Goal: Task Accomplishment & Management: Use online tool/utility

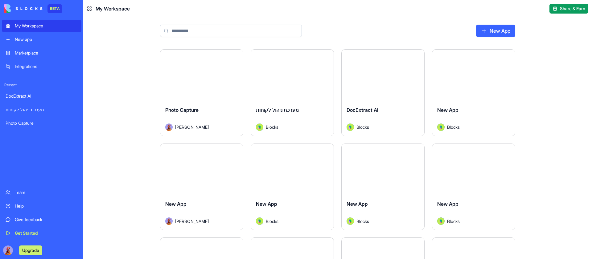
paste input "**********"
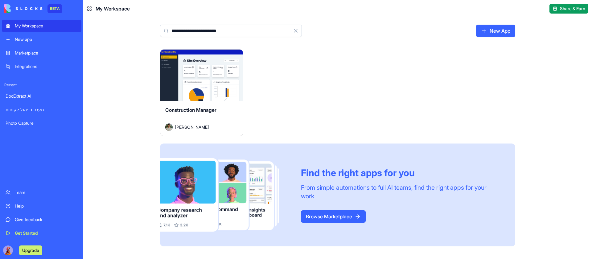
type input "**********"
click at [201, 79] on button "Launch" at bounding box center [201, 75] width 46 height 12
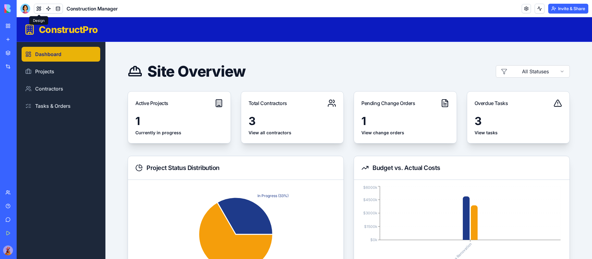
click at [40, 6] on button at bounding box center [38, 8] width 9 height 9
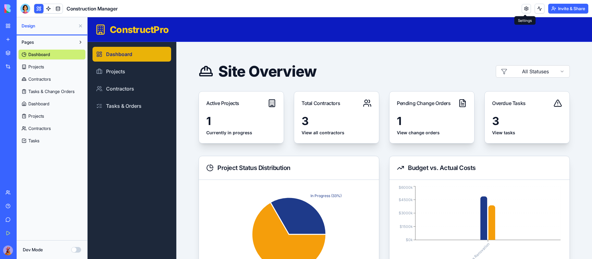
click at [523, 6] on link at bounding box center [525, 8] width 9 height 9
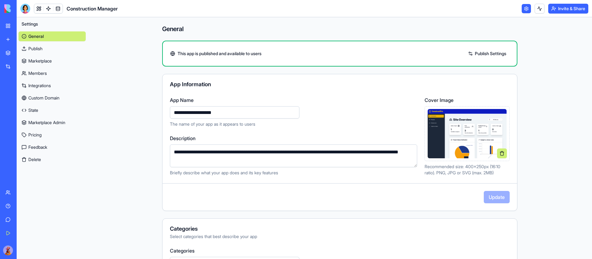
click at [63, 60] on link "Marketplace" at bounding box center [51, 61] width 67 height 10
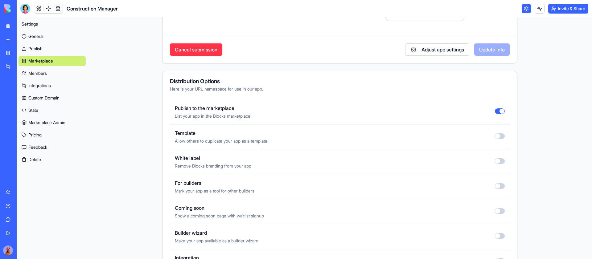
scroll to position [239, 0]
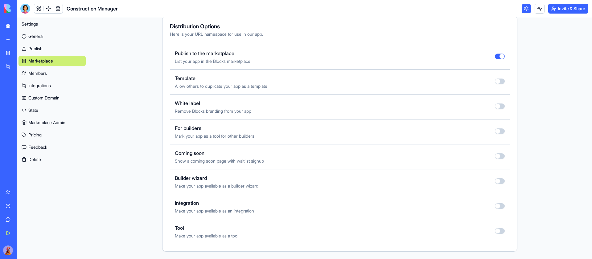
click at [501, 59] on div at bounding box center [500, 56] width 10 height 7
click at [499, 56] on button "button" at bounding box center [500, 57] width 10 height 6
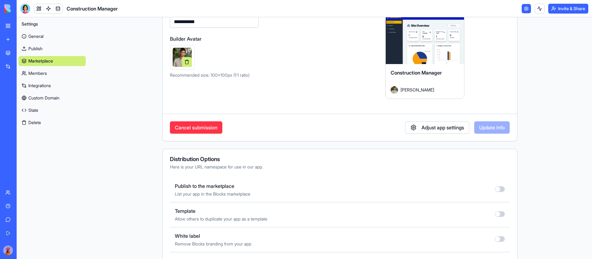
scroll to position [0, 0]
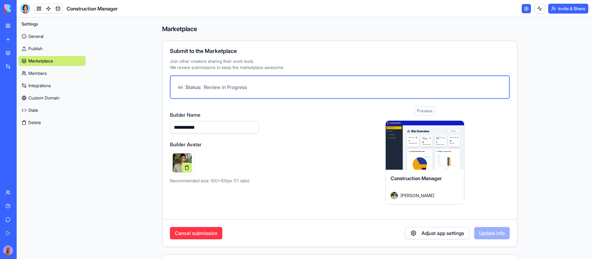
click at [40, 33] on link "General" at bounding box center [51, 36] width 67 height 10
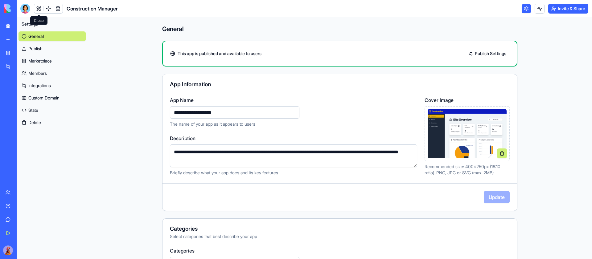
click at [38, 13] on link at bounding box center [38, 8] width 9 height 9
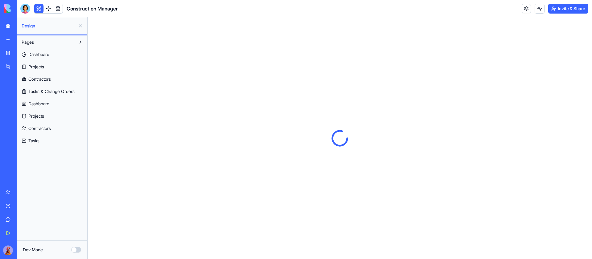
click at [46, 102] on span "Dashboard" at bounding box center [38, 104] width 21 height 6
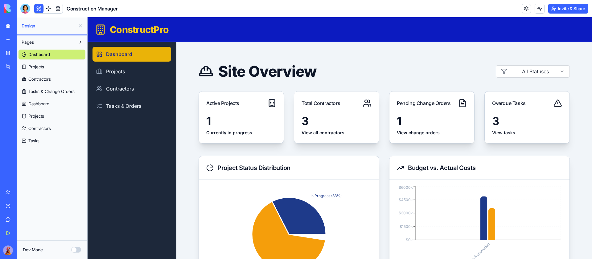
click at [79, 249] on button "Dev Mode" at bounding box center [76, 250] width 10 height 6
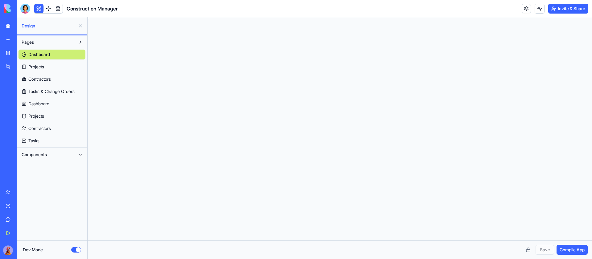
scroll to position [55, 0]
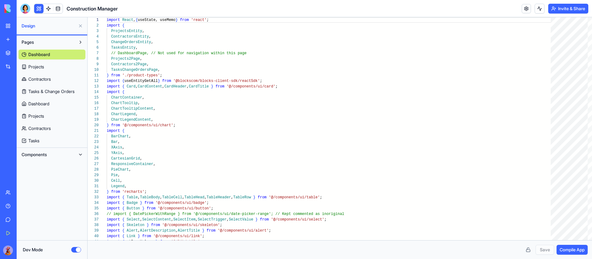
click at [59, 104] on link "Dashboard" at bounding box center [51, 104] width 67 height 10
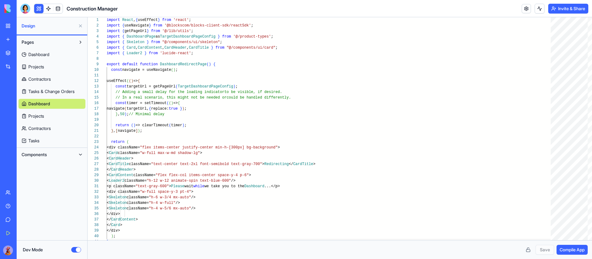
click at [58, 55] on link "Dashboard" at bounding box center [51, 55] width 67 height 10
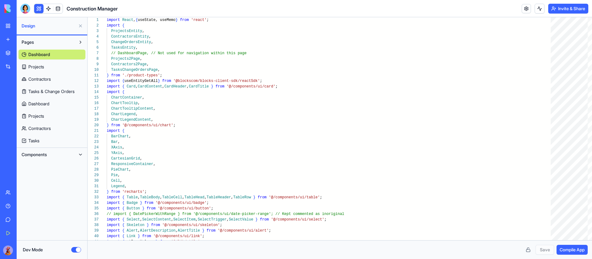
click at [60, 98] on div "Dashboard Projects Contractors Tasks & Change Orders Dashboard Projects Contrac…" at bounding box center [51, 96] width 67 height 99
click at [56, 101] on link "Dashboard" at bounding box center [51, 104] width 67 height 10
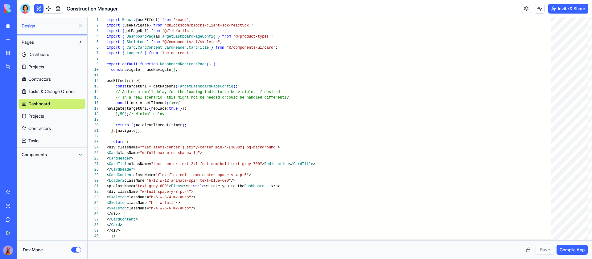
click at [53, 52] on link "Dashboard" at bounding box center [51, 55] width 67 height 10
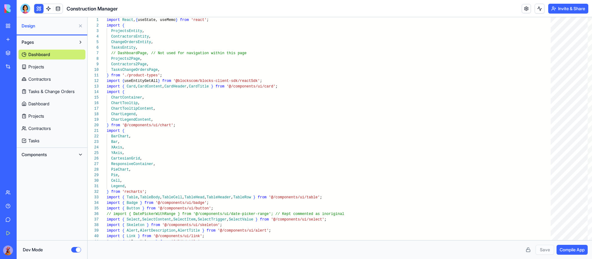
click at [56, 99] on link "Dashboard" at bounding box center [51, 104] width 67 height 10
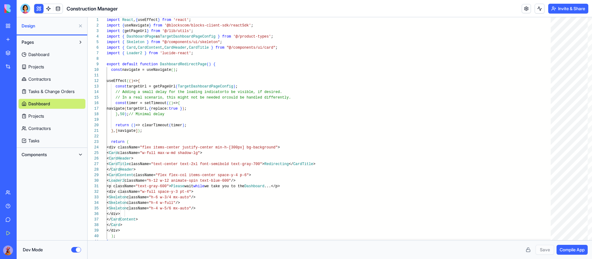
click at [49, 52] on span "Dashboard" at bounding box center [38, 54] width 21 height 6
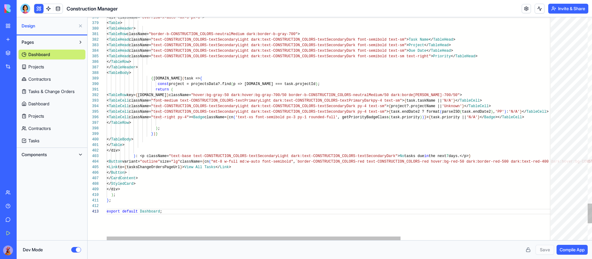
scroll to position [11, 55]
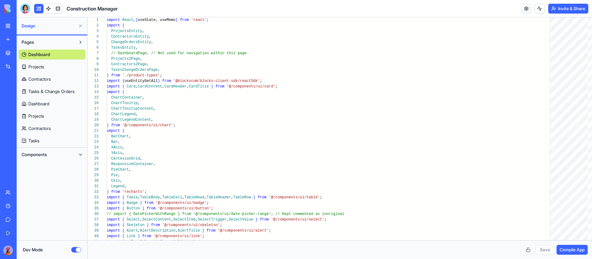
click at [49, 104] on span "Dashboard" at bounding box center [38, 104] width 21 height 6
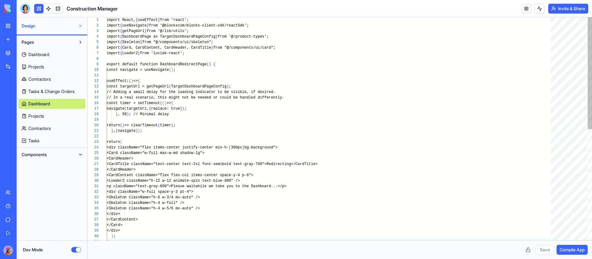
scroll to position [0, 2]
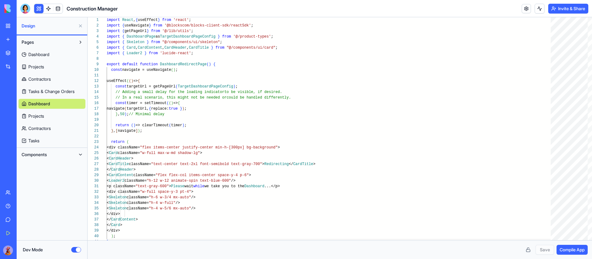
click at [76, 155] on button at bounding box center [81, 155] width 10 height 10
click at [48, 142] on link "Tasks" at bounding box center [51, 141] width 67 height 10
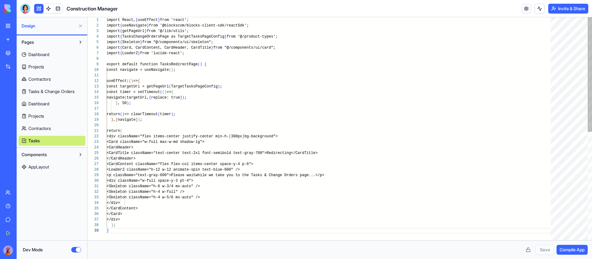
scroll to position [44, 2]
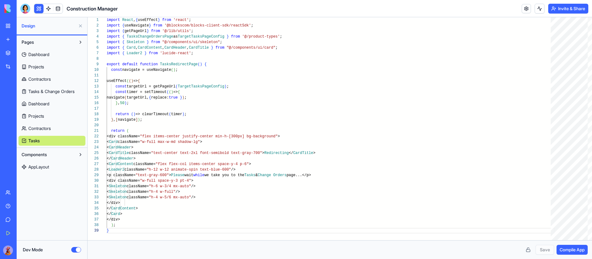
click at [58, 127] on link "Contractors" at bounding box center [51, 129] width 67 height 10
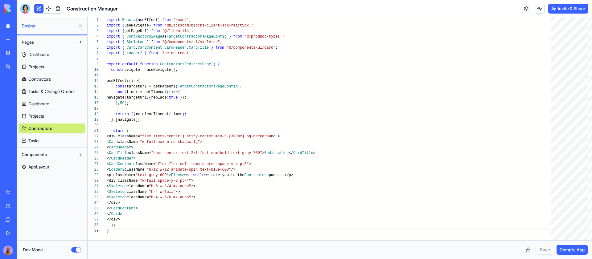
click at [56, 116] on link "Projects" at bounding box center [51, 116] width 67 height 10
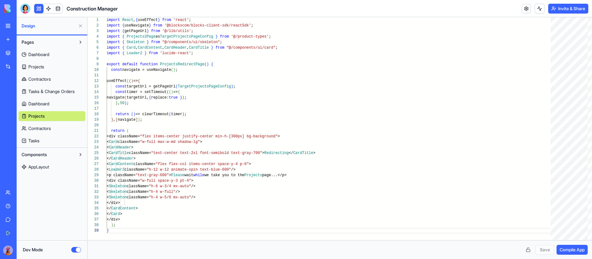
click at [47, 113] on link "Projects" at bounding box center [51, 116] width 67 height 10
click at [47, 108] on link "Dashboard" at bounding box center [51, 104] width 67 height 10
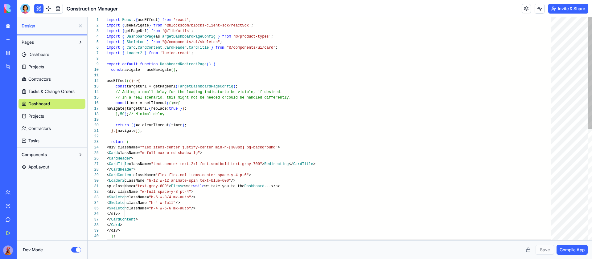
scroll to position [0, 2]
click at [69, 88] on span "Tasks & Change Orders" at bounding box center [51, 91] width 46 height 6
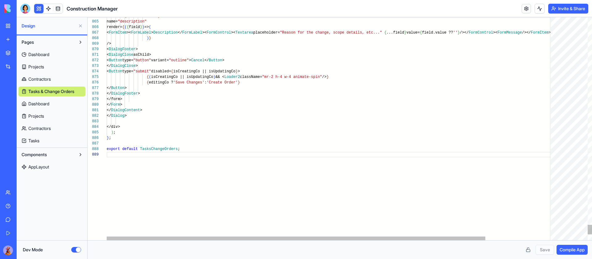
scroll to position [44, 0]
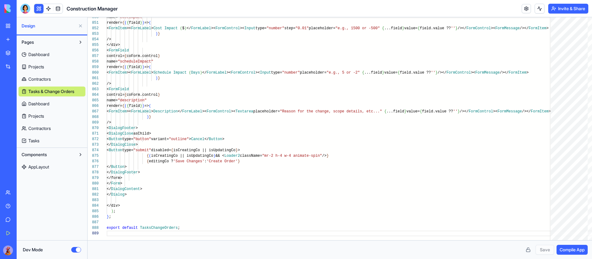
click at [55, 79] on link "Contractors" at bounding box center [51, 79] width 67 height 10
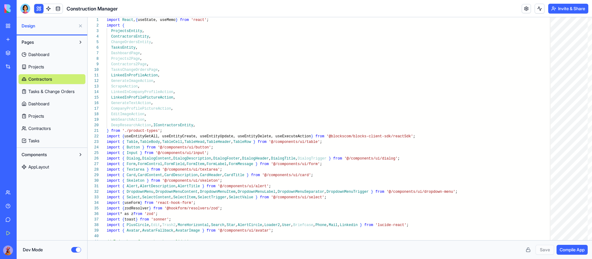
click at [63, 67] on link "Projects" at bounding box center [51, 67] width 67 height 10
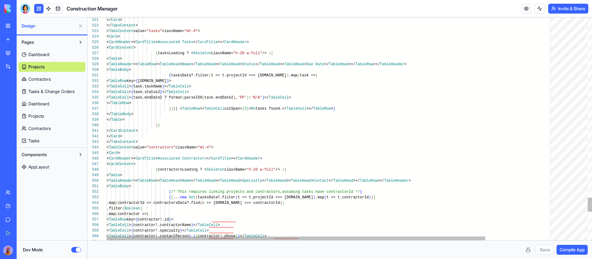
scroll to position [17, 0]
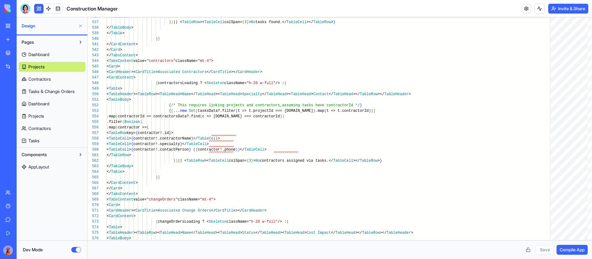
click at [47, 54] on span "Dashboard" at bounding box center [38, 54] width 21 height 6
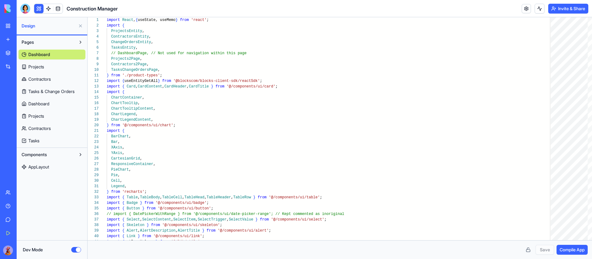
click at [58, 100] on link "Dashboard" at bounding box center [51, 104] width 67 height 10
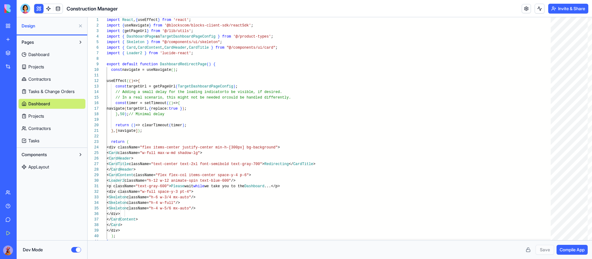
click at [53, 53] on link "Dashboard" at bounding box center [51, 55] width 67 height 10
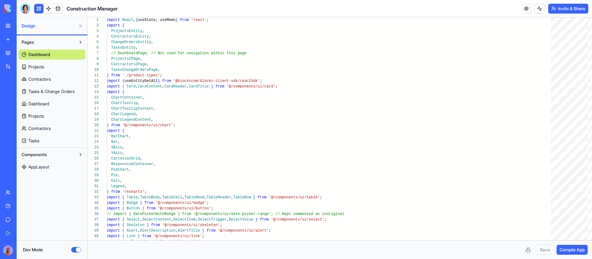
click at [52, 104] on link "Dashboard" at bounding box center [51, 104] width 67 height 10
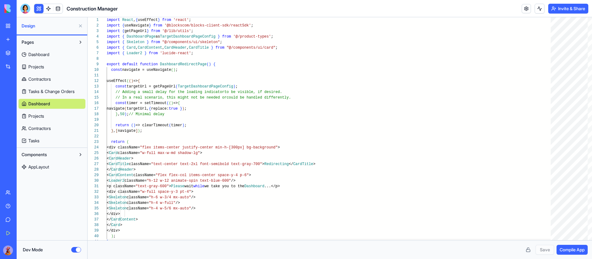
click at [55, 55] on link "Dashboard" at bounding box center [51, 55] width 67 height 10
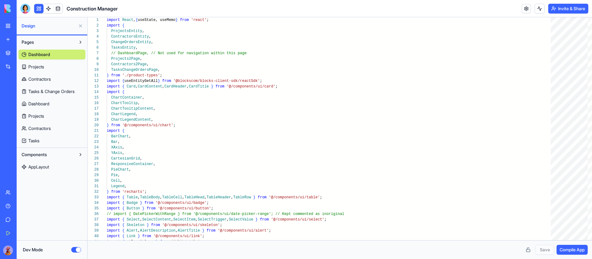
click at [53, 102] on link "Dashboard" at bounding box center [51, 104] width 67 height 10
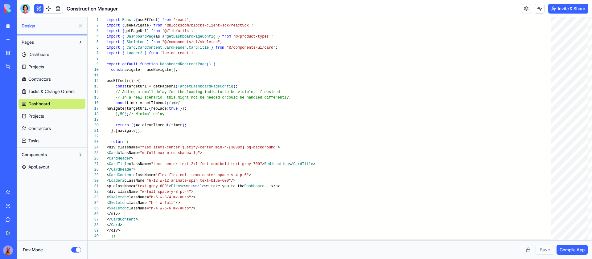
click at [57, 55] on link "Dashboard" at bounding box center [51, 55] width 67 height 10
type textarea "**********"
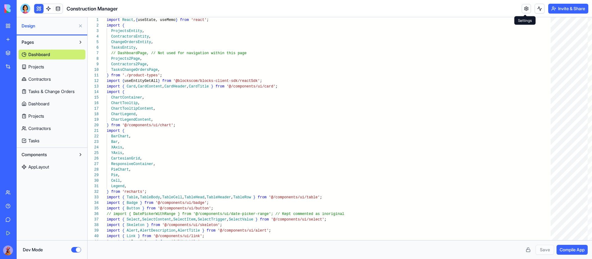
click at [521, 5] on link at bounding box center [525, 8] width 9 height 9
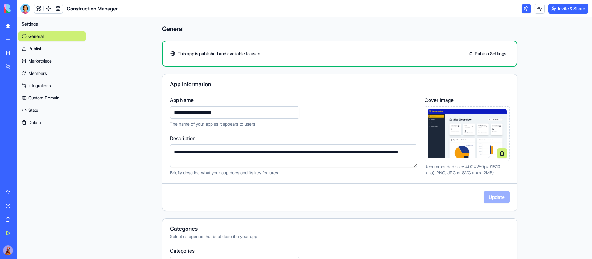
click at [39, 108] on link "State" at bounding box center [51, 110] width 67 height 10
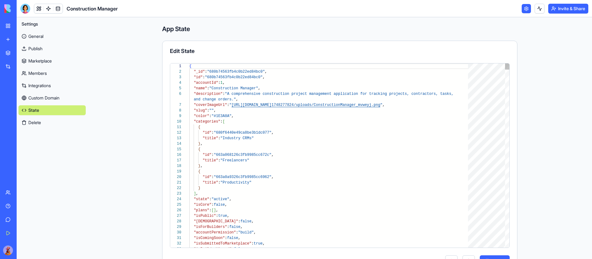
scroll to position [50, 0]
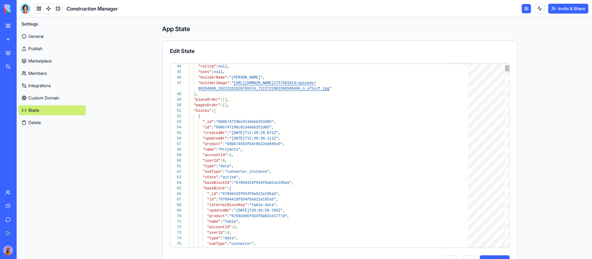
type textarea "**********"
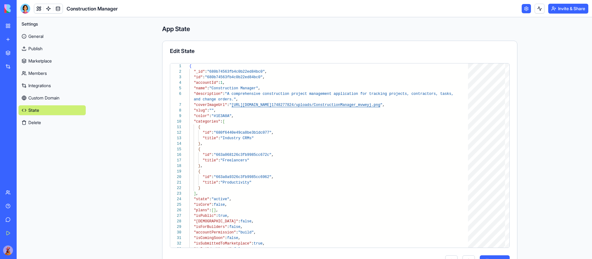
scroll to position [0, 0]
